Goal: Transaction & Acquisition: Purchase product/service

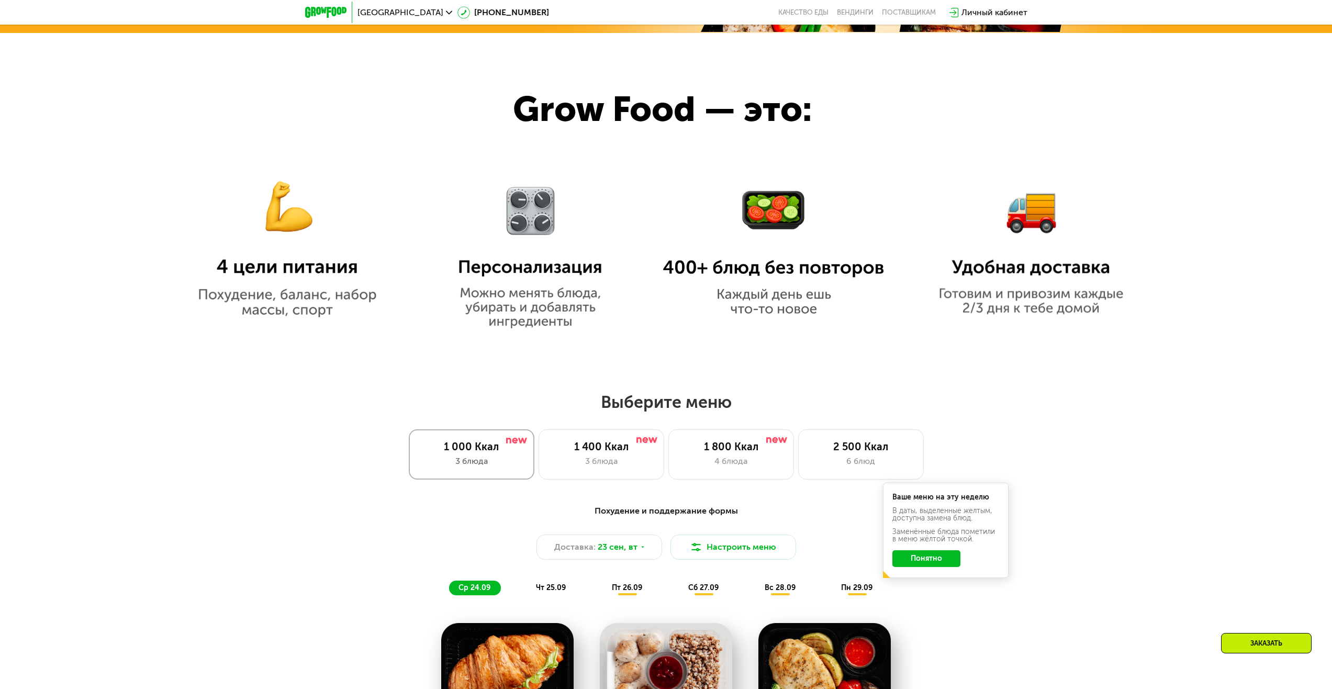
scroll to position [1047, 0]
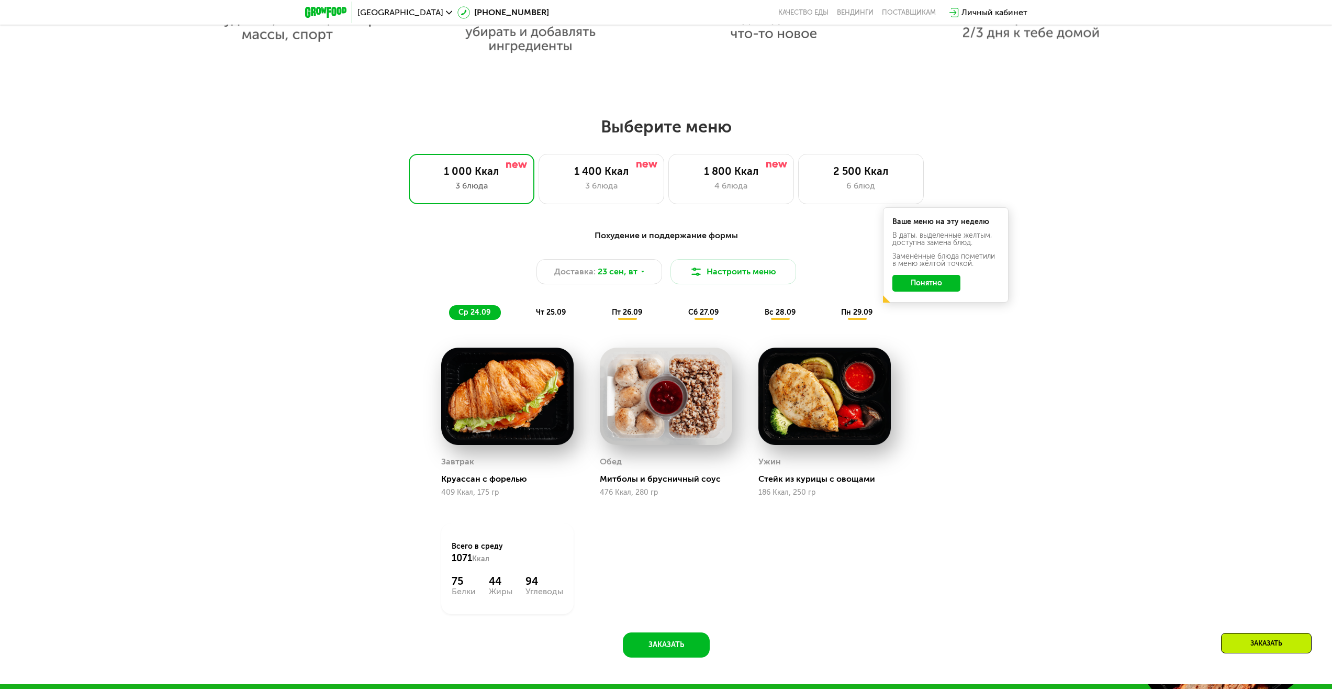
click at [564, 320] on div "чт 25.09" at bounding box center [552, 312] width 50 height 15
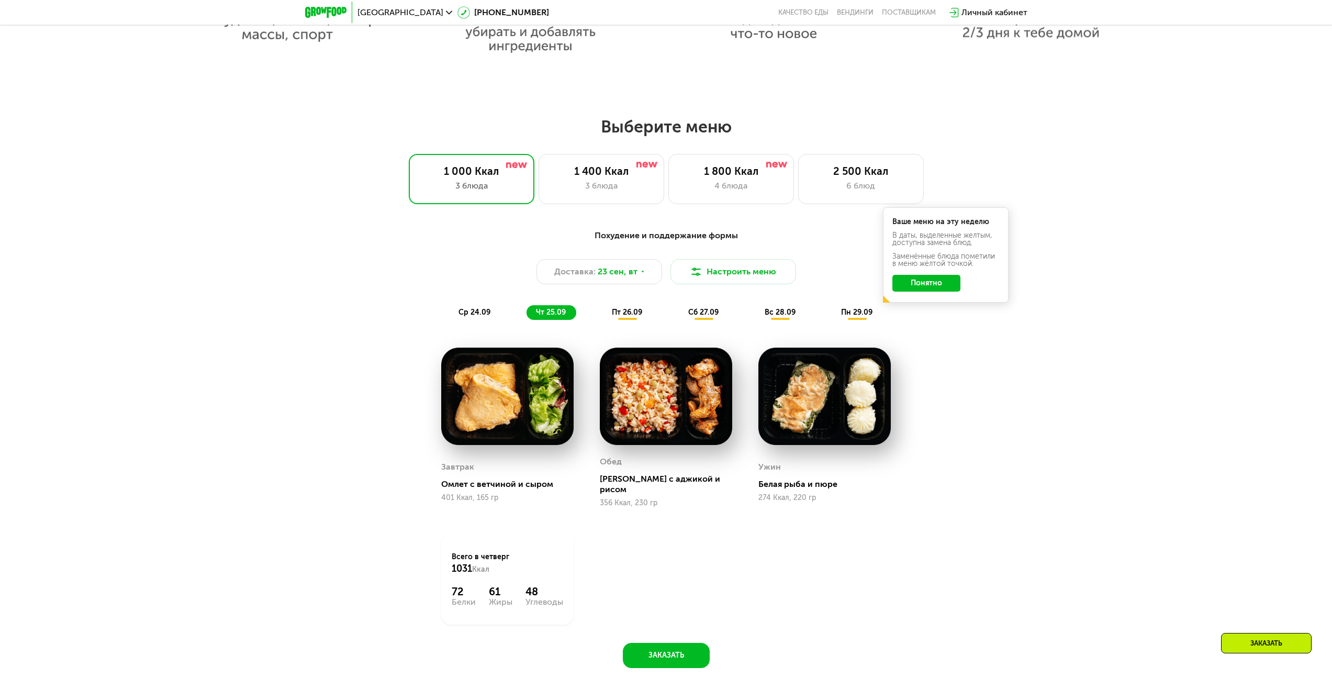
click at [647, 314] on div "пт 26.09" at bounding box center [628, 312] width 50 height 15
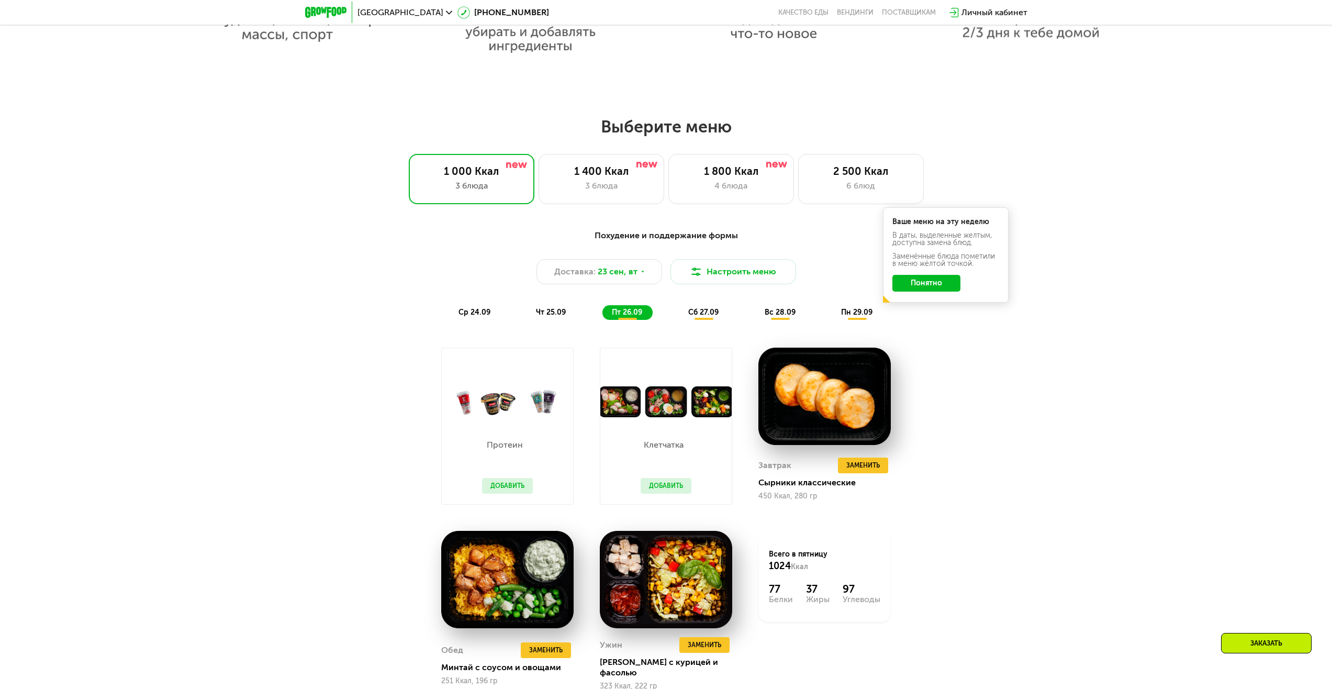
drag, startPoint x: 578, startPoint y: 313, endPoint x: 570, endPoint y: 307, distance: 9.3
click at [574, 309] on div "ср 24.09 чт 25.09 пт 26.09 сб 27.09 вс 28.09 пн 29.09" at bounding box center [666, 312] width 435 height 15
click at [570, 307] on div "Похудение и поддержание формы Доставка: 23 сен, вт Настроить меню ср 24.09 чт 2…" at bounding box center [667, 274] width 620 height 91
click at [560, 315] on span "чт 25.09" at bounding box center [551, 312] width 30 height 9
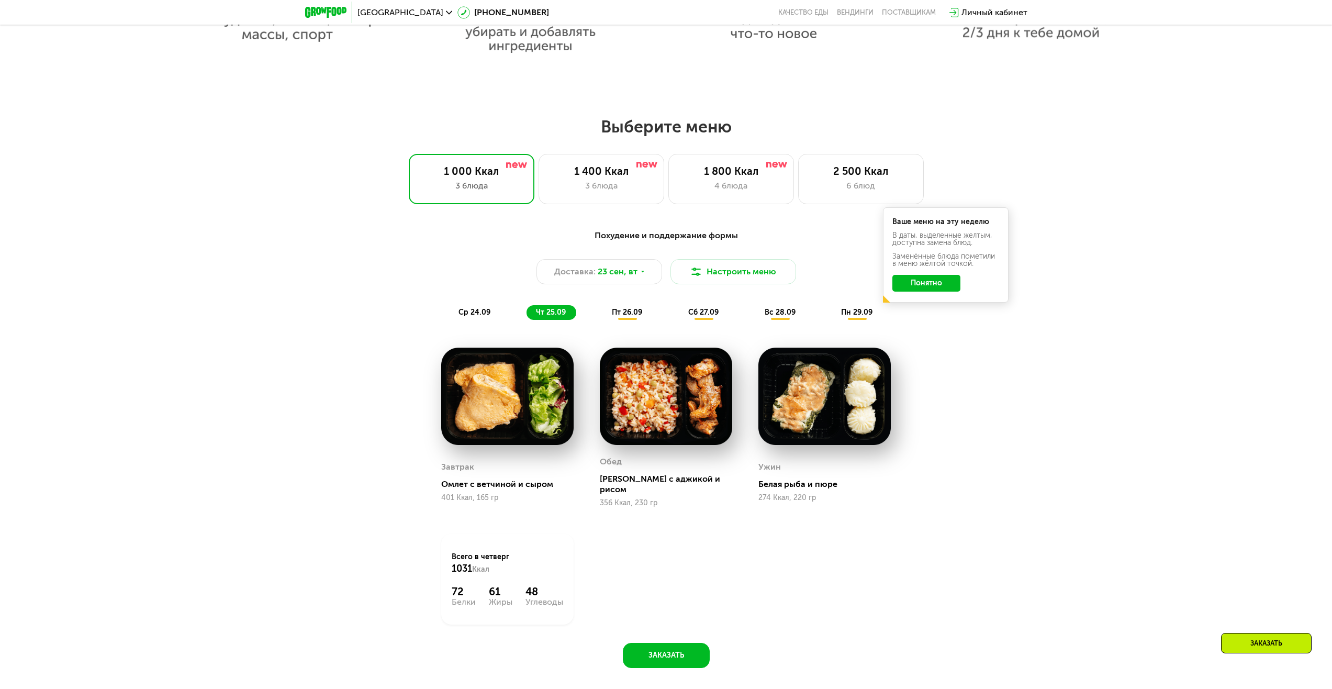
click at [637, 315] on span "пт 26.09" at bounding box center [627, 312] width 30 height 9
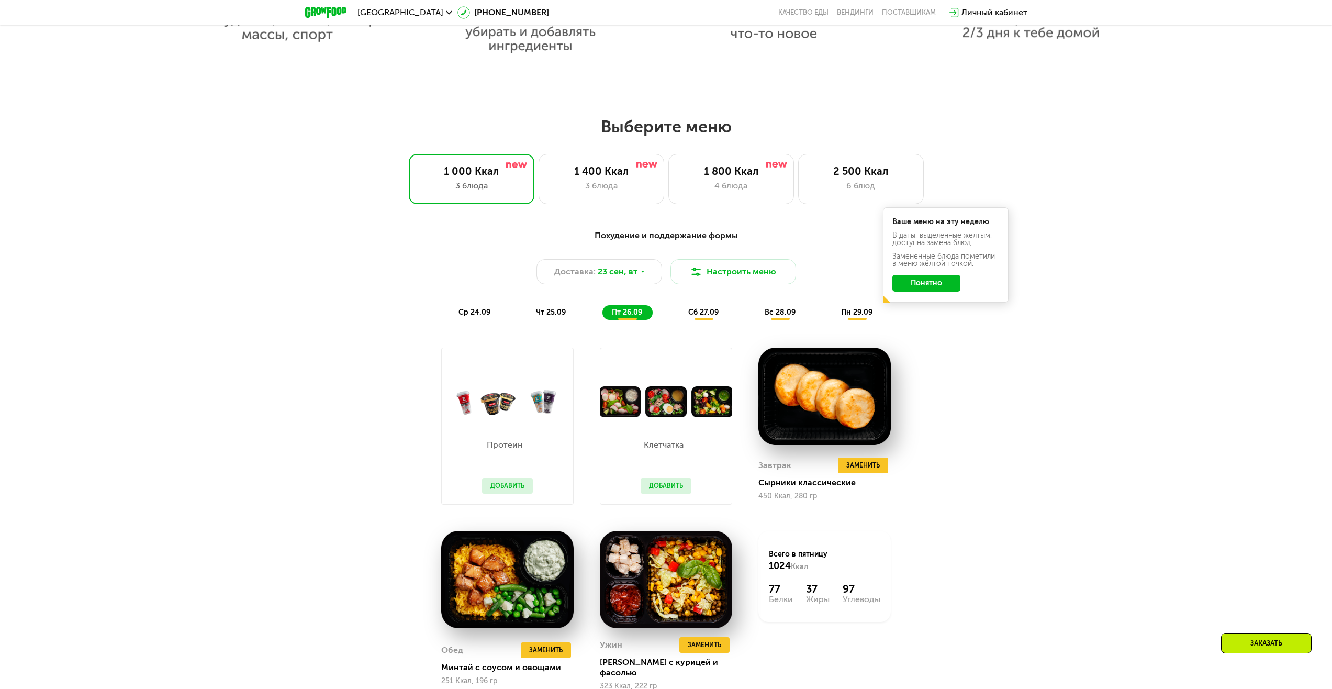
click at [696, 320] on div "сб 27.09" at bounding box center [704, 312] width 50 height 15
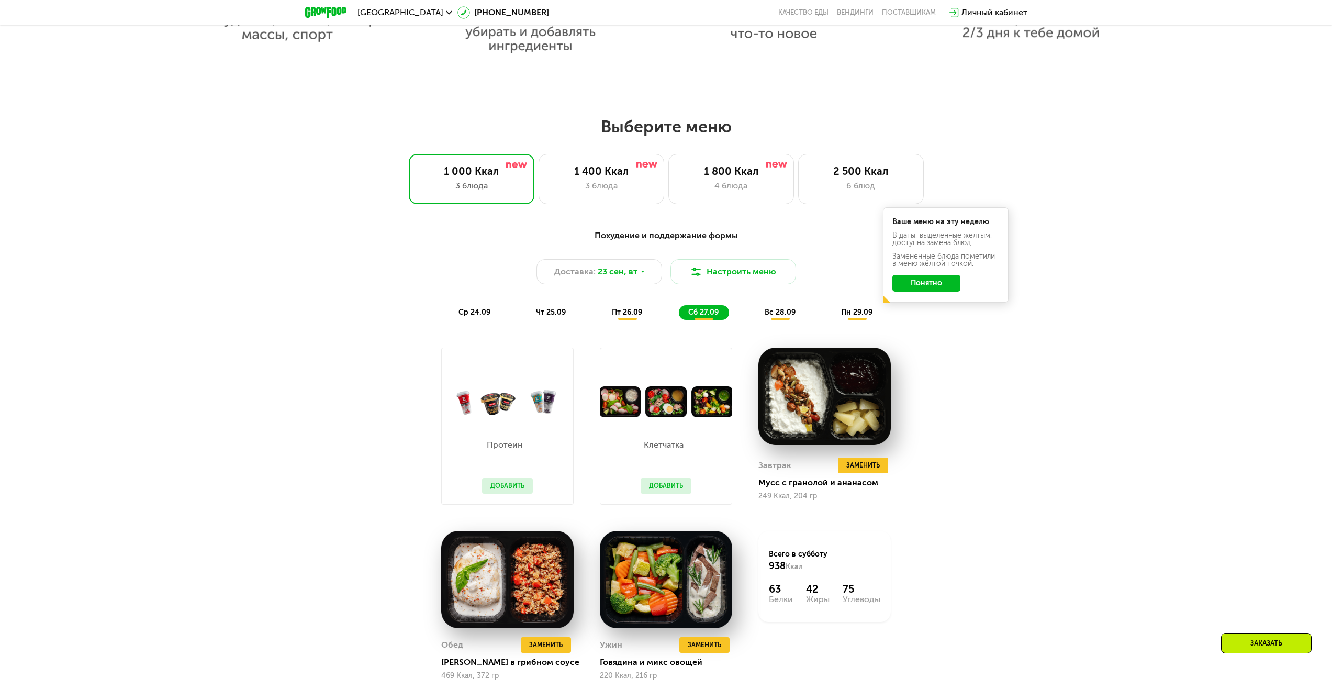
click at [771, 313] on span "вс 28.09" at bounding box center [780, 312] width 31 height 9
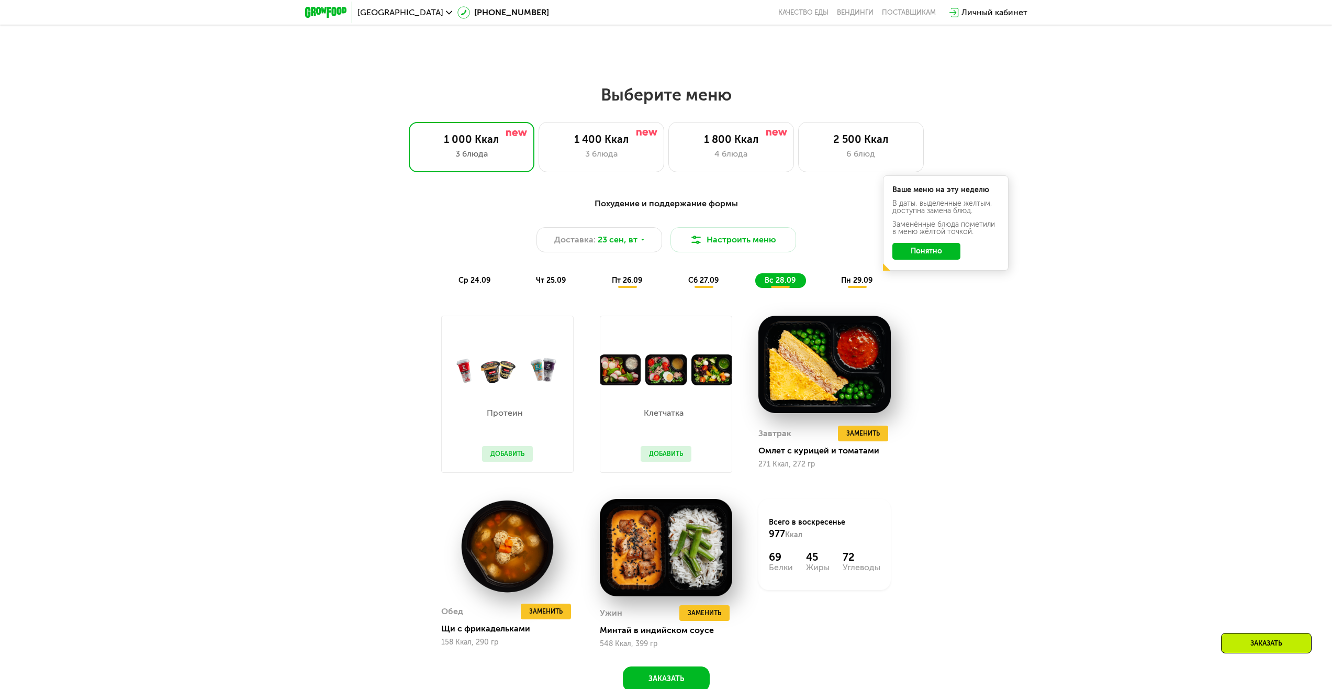
scroll to position [1100, 0]
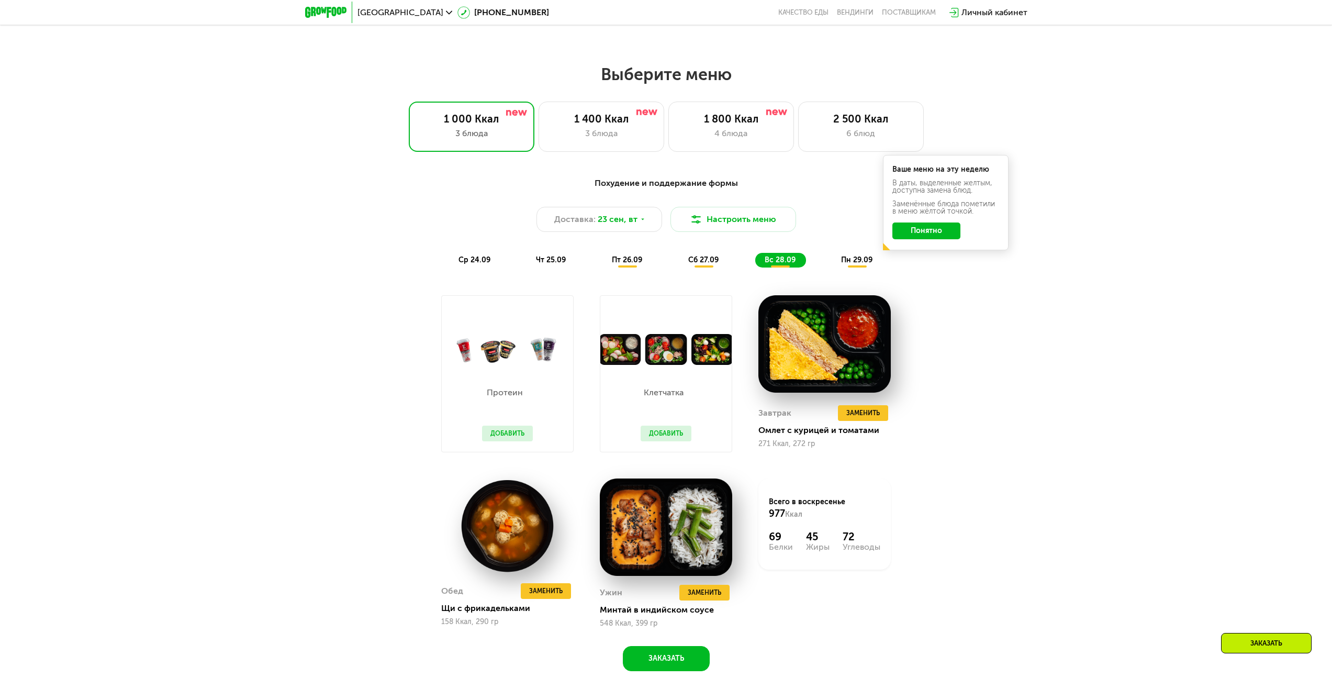
click at [849, 268] on div "пн 29.09" at bounding box center [857, 260] width 51 height 15
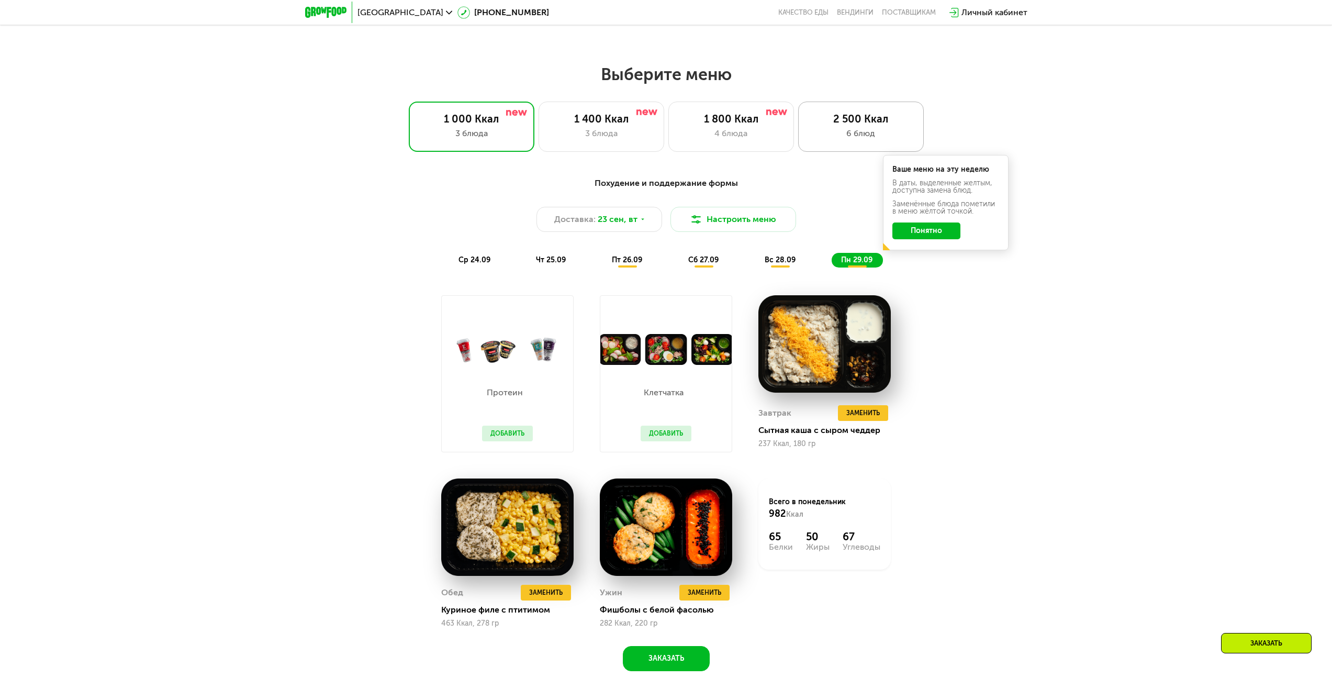
click at [852, 117] on div "2 500 Ккал" at bounding box center [861, 119] width 104 height 13
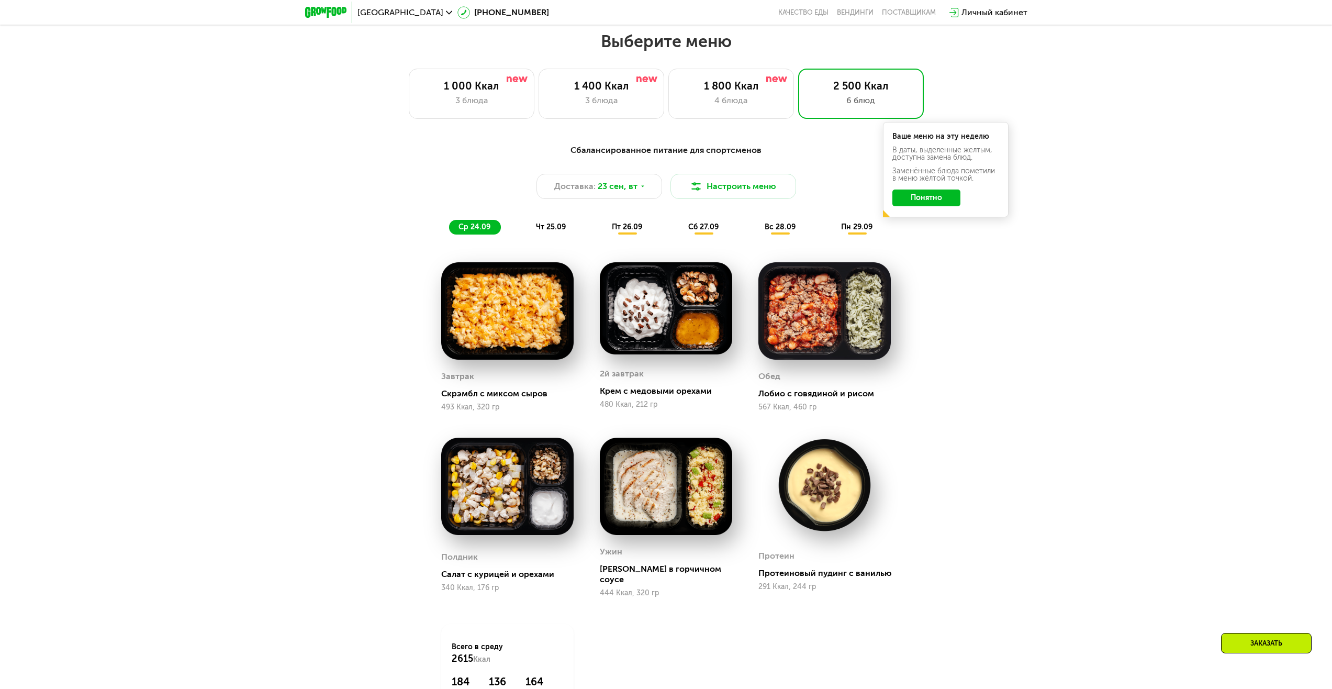
scroll to position [1204, 0]
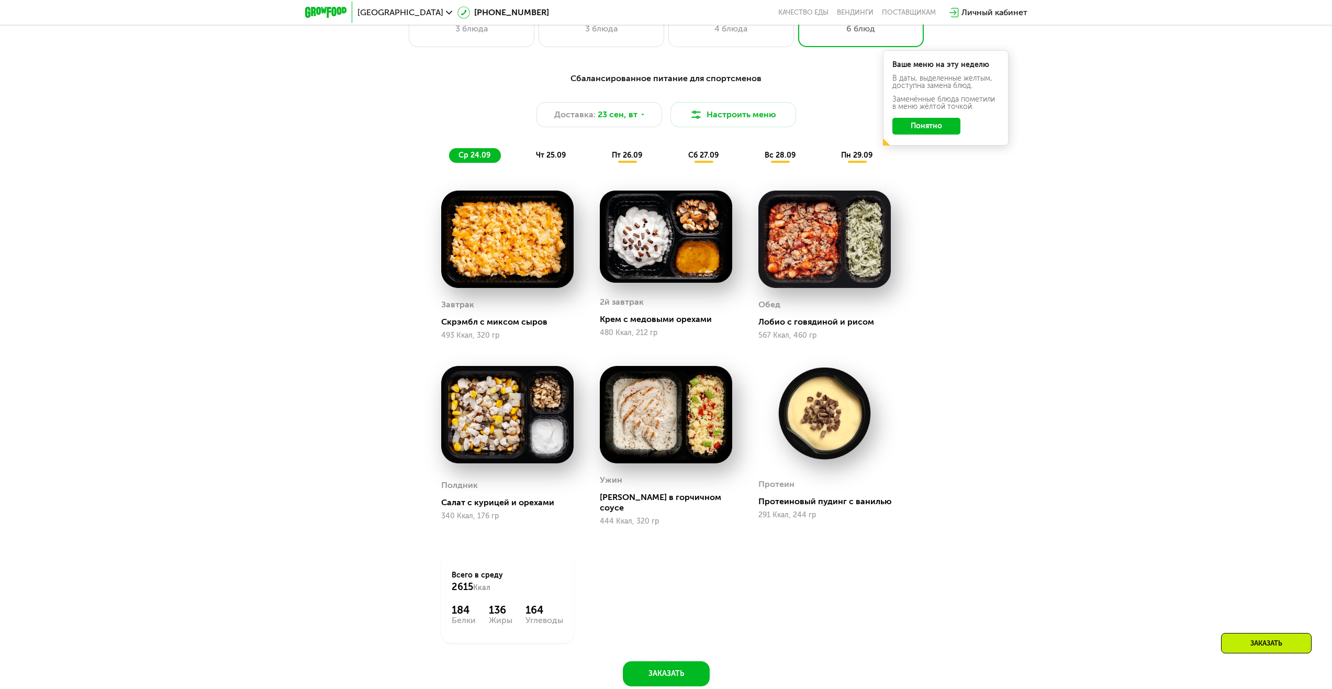
click at [544, 155] on span "чт 25.09" at bounding box center [551, 155] width 30 height 9
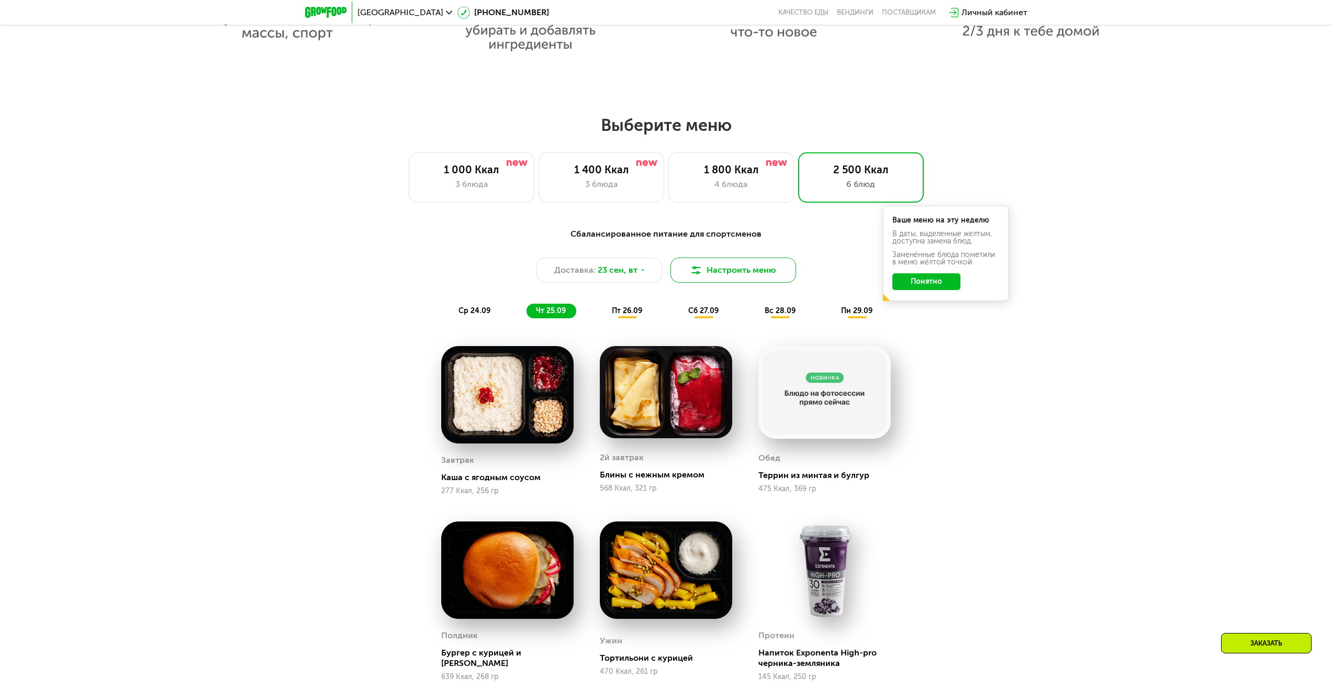
scroll to position [1047, 0]
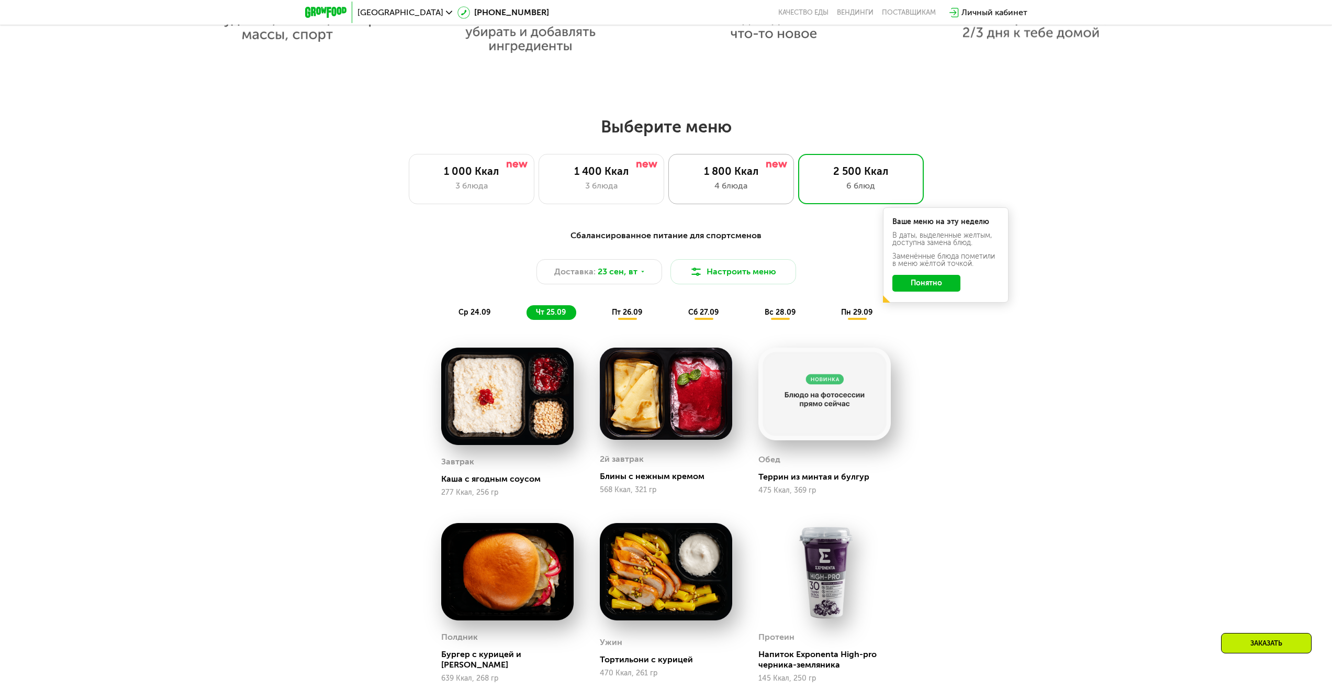
click at [751, 201] on div "1 800 Ккал 4 блюда" at bounding box center [732, 179] width 126 height 50
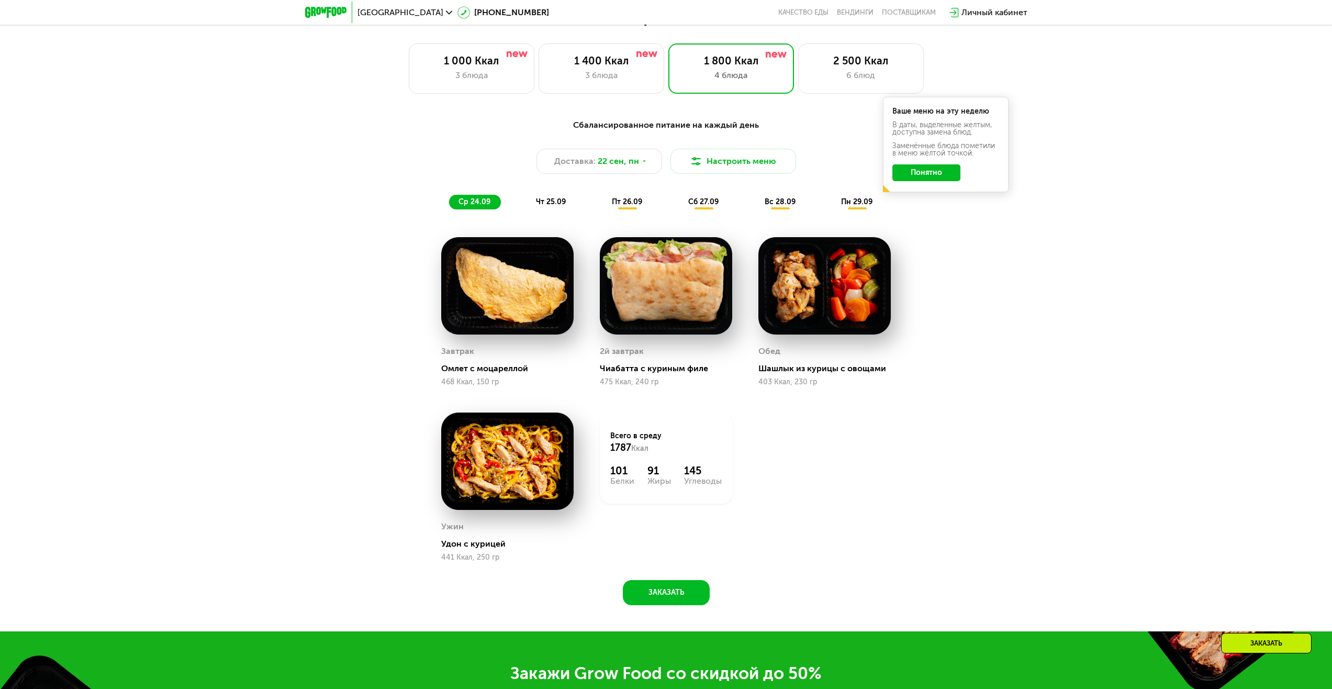
scroll to position [1152, 0]
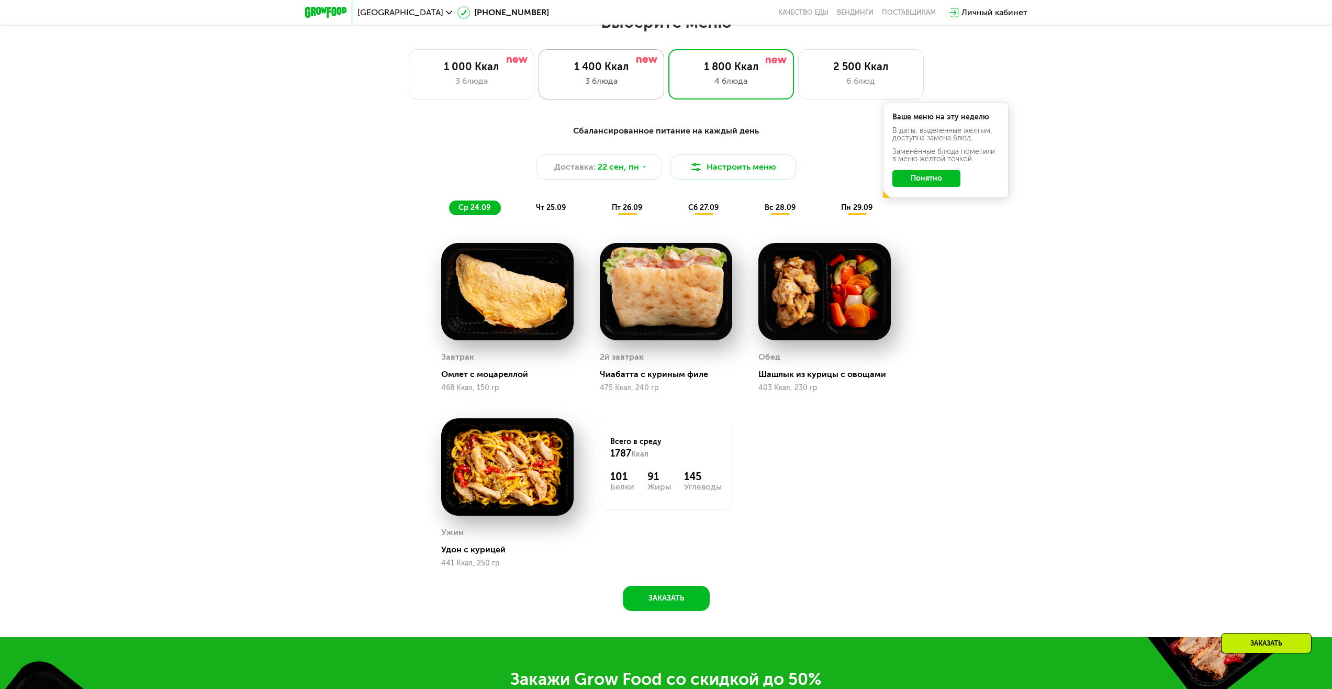
click at [631, 96] on div "1 400 Ккал 3 блюда" at bounding box center [602, 74] width 126 height 50
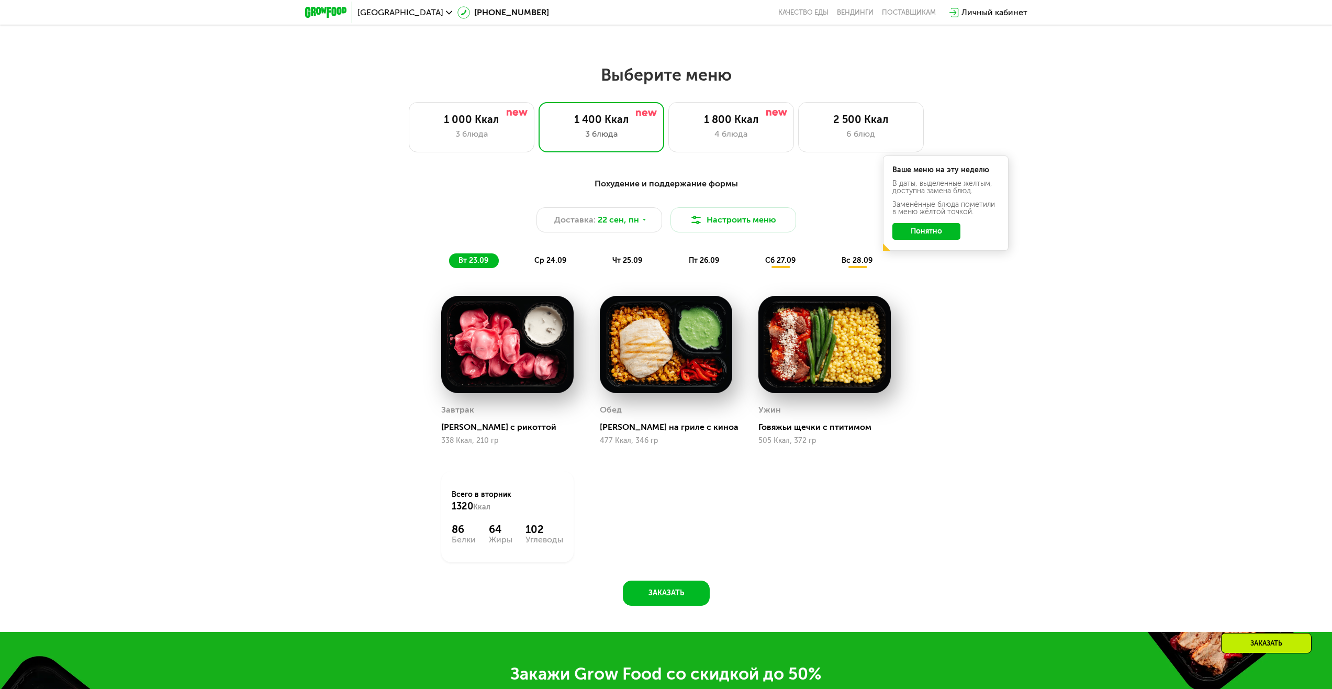
scroll to position [1100, 0]
click at [484, 131] on div "3 блюда" at bounding box center [472, 133] width 104 height 13
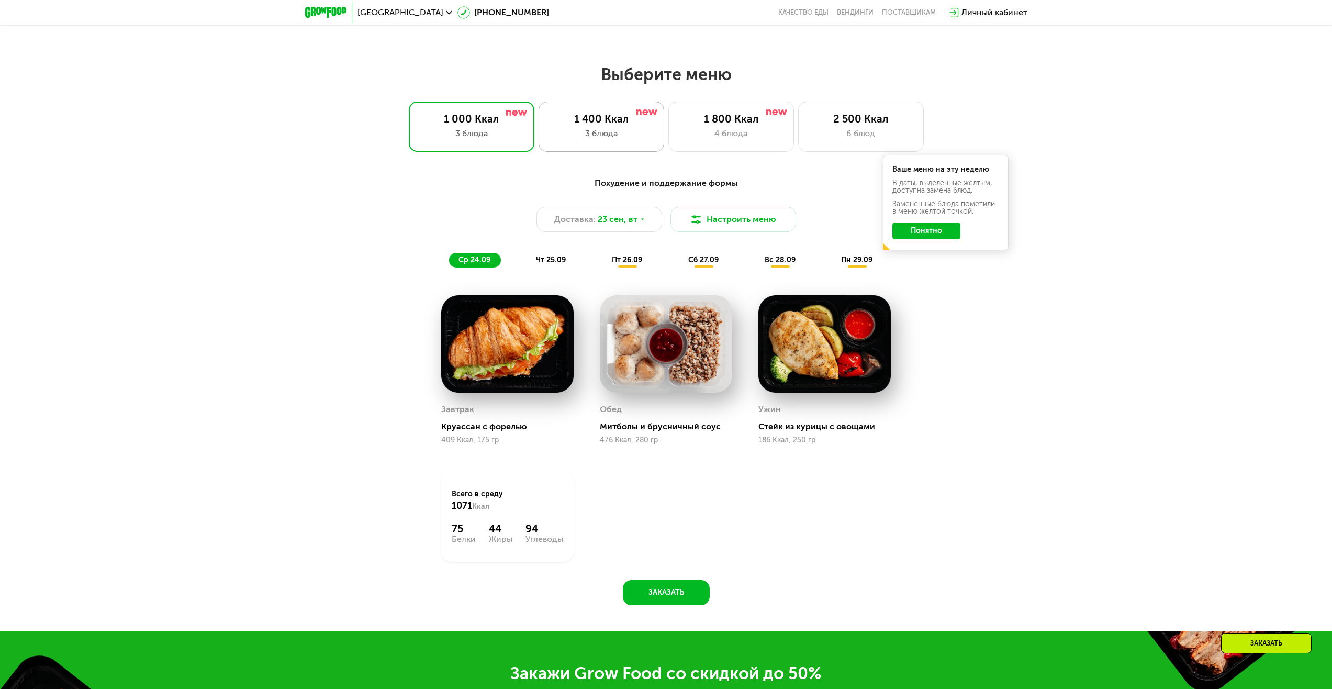
click at [634, 122] on div "1 400 Ккал" at bounding box center [602, 119] width 104 height 13
